Goal: Find specific fact

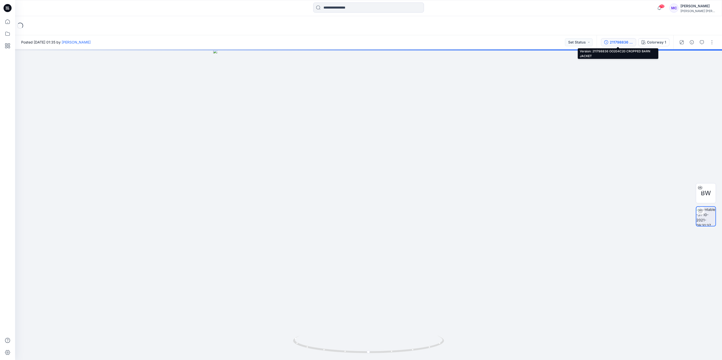
click at [623, 40] on div "211798836 OO204C20 CROPPED BARN JACKET" at bounding box center [621, 43] width 23 height 6
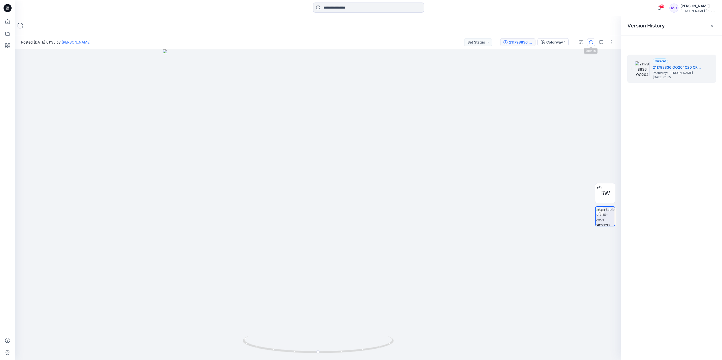
click at [592, 46] on button "button" at bounding box center [591, 42] width 8 height 8
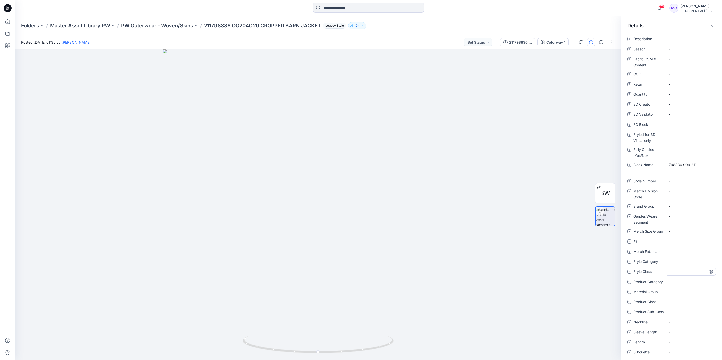
scroll to position [68, 0]
drag, startPoint x: 230, startPoint y: 28, endPoint x: 206, endPoint y: 28, distance: 24.7
click at [206, 28] on p "211798836 OO204C20 CROPPED BARN JACKET" at bounding box center [262, 25] width 117 height 7
copy p "211798836"
drag, startPoint x: 261, startPoint y: 25, endPoint x: 234, endPoint y: 26, distance: 27.5
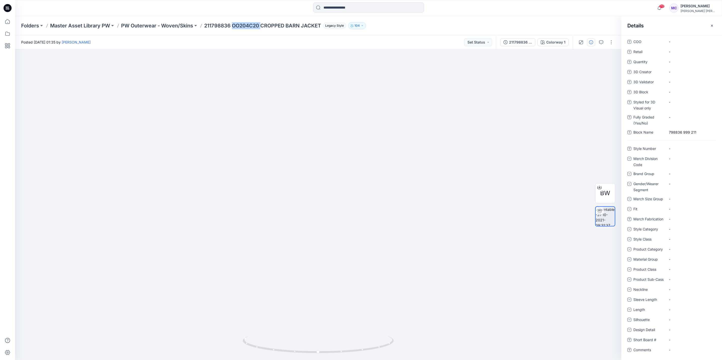
click at [234, 26] on p "211798836 OO204C20 CROPPED BARN JACKET" at bounding box center [262, 25] width 117 height 7
copy p "OO204C20"
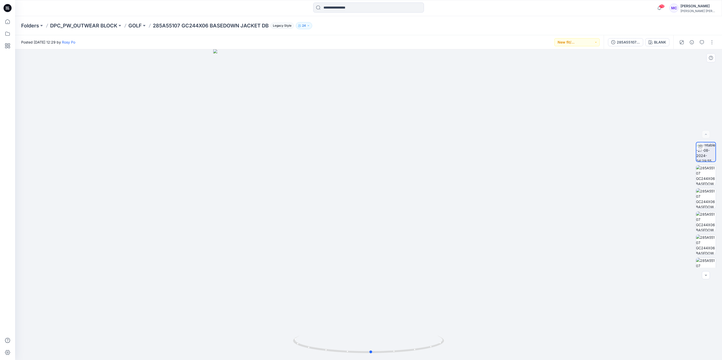
drag, startPoint x: 425, startPoint y: 348, endPoint x: 277, endPoint y: 311, distance: 153.2
click at [277, 311] on div at bounding box center [368, 204] width 707 height 311
